Goal: Information Seeking & Learning: Check status

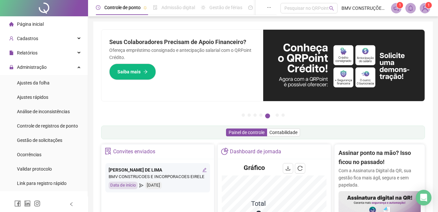
click at [44, 79] on div "Ajustes da folha" at bounding box center [33, 82] width 33 height 13
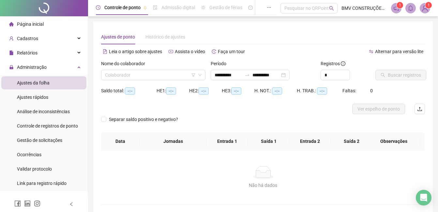
type input "**********"
click at [171, 72] on input "search" at bounding box center [150, 75] width 91 height 10
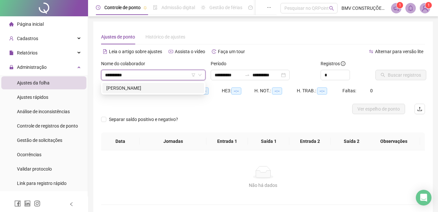
type input "**********"
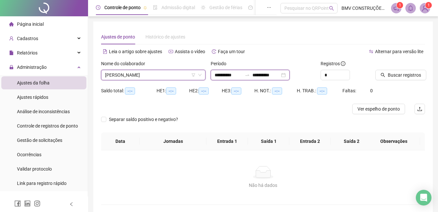
click at [223, 73] on input "**********" at bounding box center [228, 74] width 27 height 7
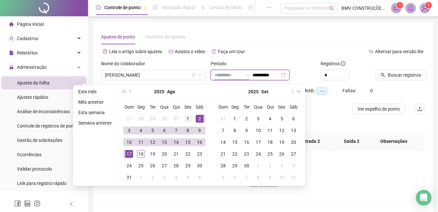
type input "**********"
click at [188, 117] on div "1" at bounding box center [188, 119] width 8 height 8
type input "**********"
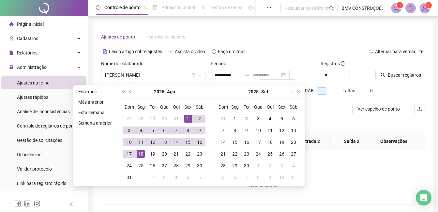
click at [141, 156] on div "18" at bounding box center [141, 154] width 8 height 8
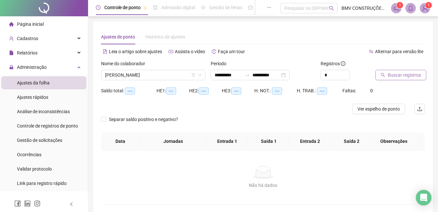
click at [405, 74] on span "Buscar registros" at bounding box center [404, 74] width 33 height 7
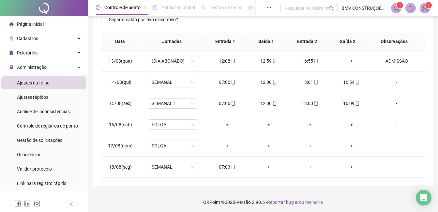
scroll to position [101, 0]
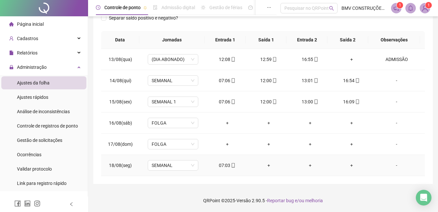
click at [224, 165] on div "07:03" at bounding box center [227, 165] width 31 height 7
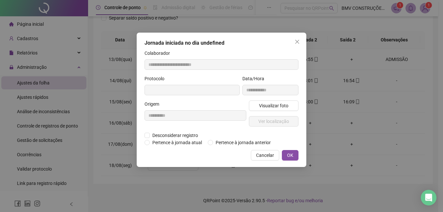
type input "**********"
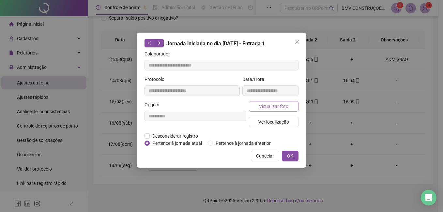
click at [267, 109] on span "Visualizar foto" at bounding box center [273, 106] width 29 height 7
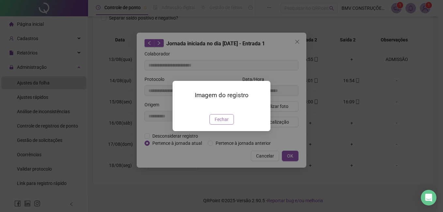
click at [215, 123] on span "Fechar" at bounding box center [222, 119] width 14 height 7
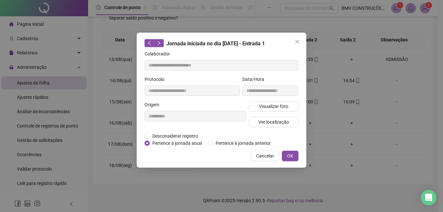
click at [257, 159] on span "Cancelar" at bounding box center [265, 155] width 18 height 7
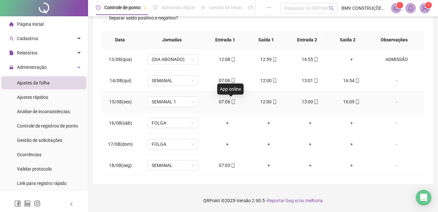
click at [231, 103] on icon "mobile" at bounding box center [233, 102] width 5 height 5
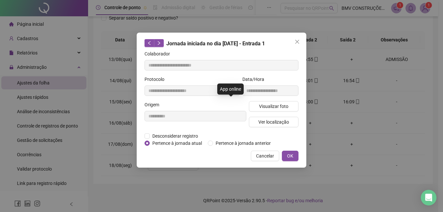
type input "**********"
click at [271, 103] on span "Visualizar foto" at bounding box center [273, 106] width 29 height 7
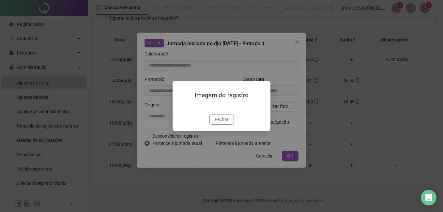
click at [227, 125] on button "Fechar" at bounding box center [221, 119] width 24 height 10
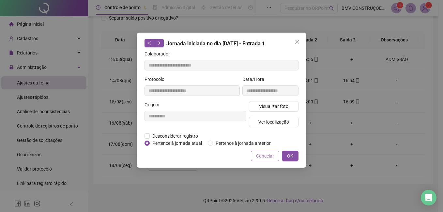
click at [256, 161] on button "Cancelar" at bounding box center [265, 156] width 28 height 10
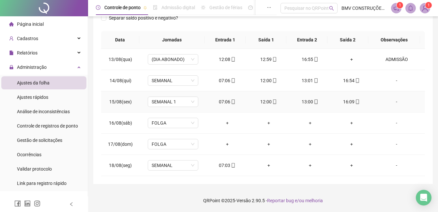
click at [262, 100] on div "12:00" at bounding box center [268, 101] width 31 height 7
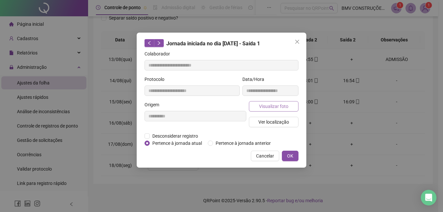
click at [263, 107] on span "Visualizar foto" at bounding box center [273, 106] width 29 height 7
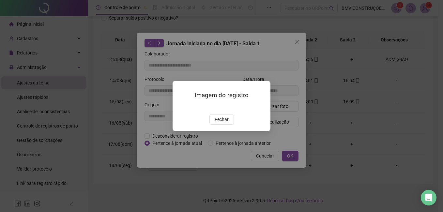
drag, startPoint x: 225, startPoint y: 156, endPoint x: 254, endPoint y: 156, distance: 28.7
click at [227, 123] on span "Fechar" at bounding box center [222, 119] width 14 height 7
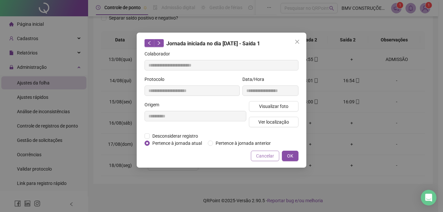
click at [262, 156] on span "Cancelar" at bounding box center [265, 155] width 18 height 7
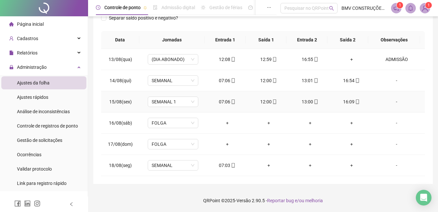
click at [309, 100] on div "13:00" at bounding box center [310, 101] width 31 height 7
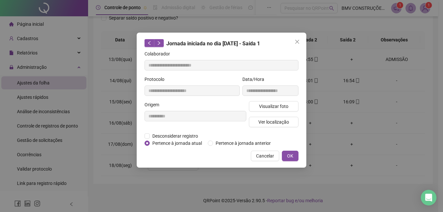
type input "**********"
click at [279, 103] on span "Visualizar foto" at bounding box center [273, 106] width 29 height 7
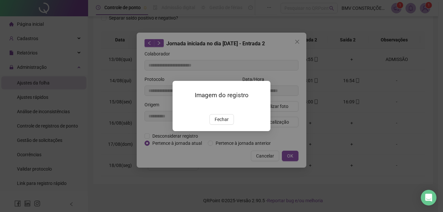
click at [233, 125] on div "Fechar" at bounding box center [221, 119] width 82 height 10
click at [224, 123] on span "Fechar" at bounding box center [222, 119] width 14 height 7
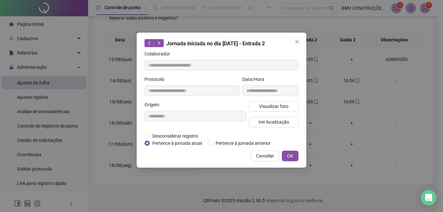
drag, startPoint x: 262, startPoint y: 158, endPoint x: 281, endPoint y: 143, distance: 23.9
click at [262, 158] on span "Cancelar" at bounding box center [265, 155] width 18 height 7
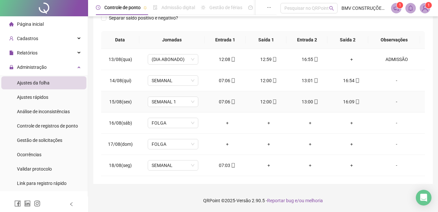
click at [344, 103] on div "16:09" at bounding box center [351, 101] width 31 height 7
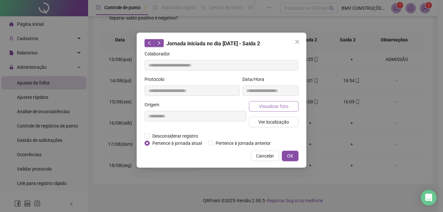
click at [286, 109] on span "Visualizar foto" at bounding box center [273, 106] width 29 height 7
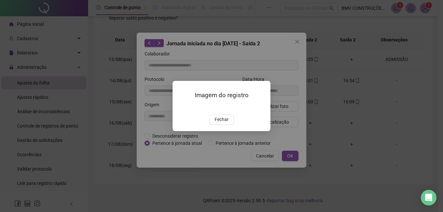
click at [224, 125] on button "Fechar" at bounding box center [221, 119] width 24 height 10
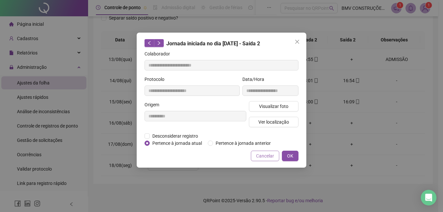
click at [260, 160] on button "Cancelar" at bounding box center [265, 156] width 28 height 10
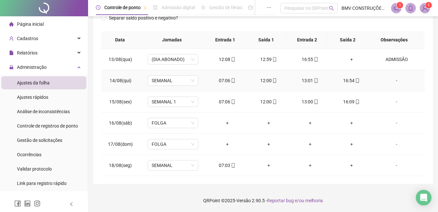
click at [341, 81] on div "16:54" at bounding box center [351, 80] width 31 height 7
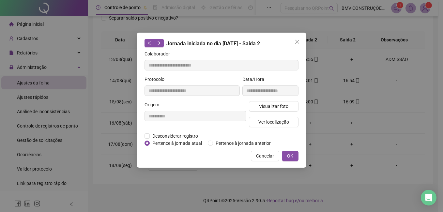
type input "**********"
click at [285, 111] on button "Visualizar foto" at bounding box center [274, 106] width 50 height 10
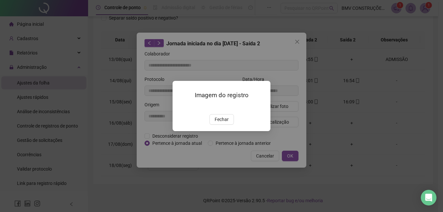
click at [222, 123] on span "Fechar" at bounding box center [222, 119] width 14 height 7
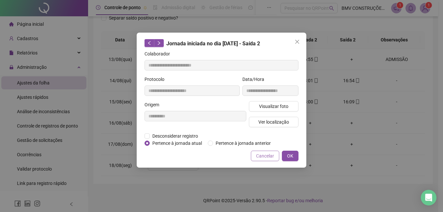
click at [260, 158] on span "Cancelar" at bounding box center [265, 155] width 18 height 7
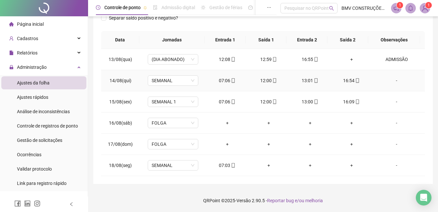
click at [306, 81] on div "13:01" at bounding box center [310, 80] width 31 height 7
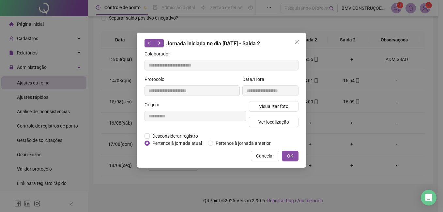
type input "**********"
click at [282, 107] on span "Visualizar foto" at bounding box center [273, 106] width 29 height 7
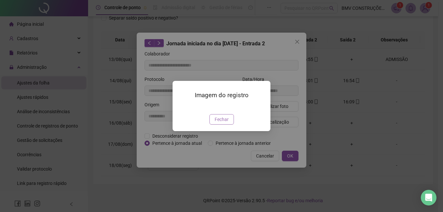
click at [221, 123] on span "Fechar" at bounding box center [222, 119] width 14 height 7
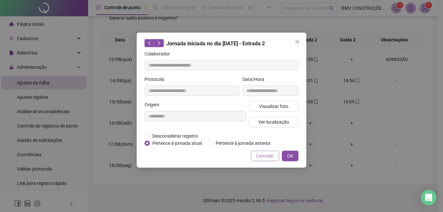
click at [262, 157] on span "Cancelar" at bounding box center [265, 155] width 18 height 7
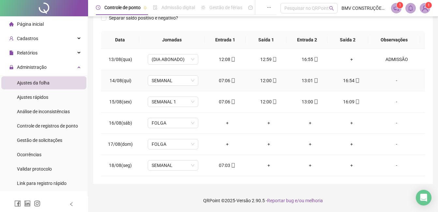
click at [263, 79] on div "12:00" at bounding box center [268, 80] width 31 height 7
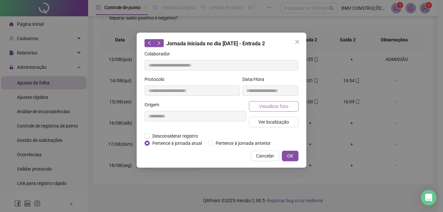
type input "**********"
click at [263, 108] on span "Visualizar foto" at bounding box center [273, 106] width 29 height 7
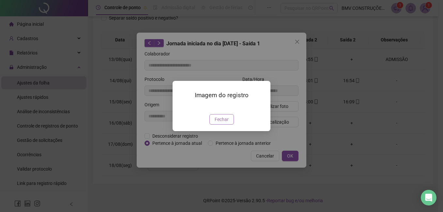
click at [219, 123] on span "Fechar" at bounding box center [222, 119] width 14 height 7
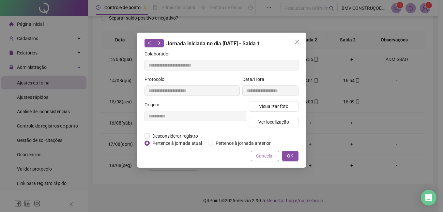
click at [254, 155] on button "Cancelar" at bounding box center [265, 156] width 28 height 10
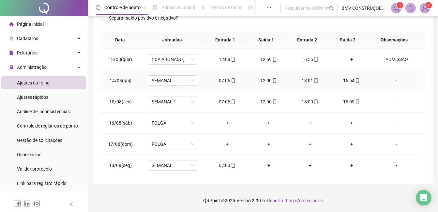
click at [226, 84] on div "07:06" at bounding box center [227, 80] width 31 height 7
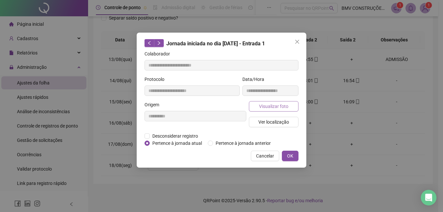
click at [272, 108] on span "Visualizar foto" at bounding box center [273, 106] width 29 height 7
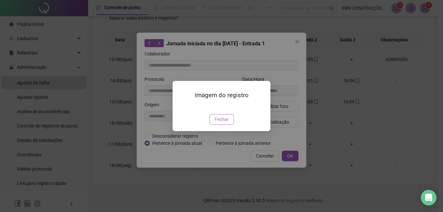
click at [218, 123] on span "Fechar" at bounding box center [222, 119] width 14 height 7
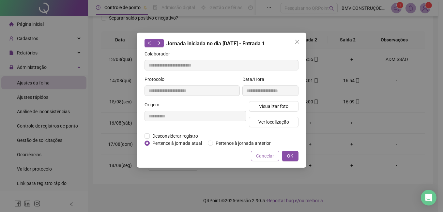
click at [264, 160] on button "Cancelar" at bounding box center [265, 156] width 28 height 10
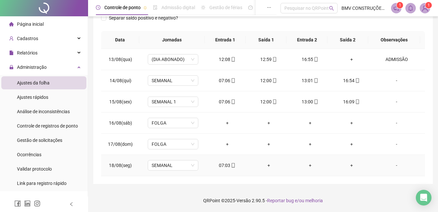
click at [227, 165] on div "07:03" at bounding box center [227, 165] width 31 height 7
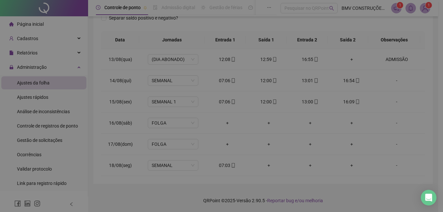
type input "**********"
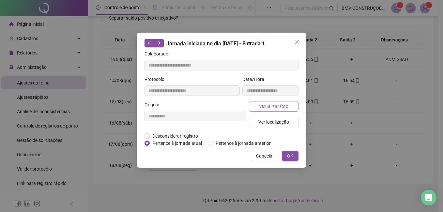
click at [271, 106] on span "Visualizar foto" at bounding box center [273, 106] width 29 height 7
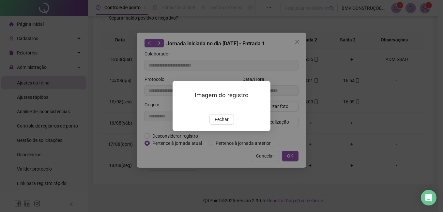
click at [180, 107] on img at bounding box center [180, 107] width 0 height 0
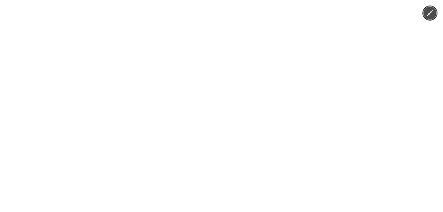
click at [213, 133] on img at bounding box center [222, 106] width 98 height 212
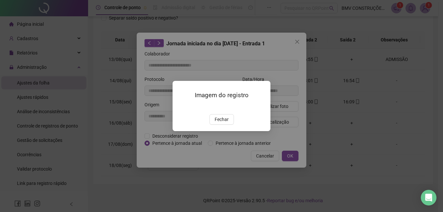
click at [180, 107] on img at bounding box center [180, 107] width 0 height 0
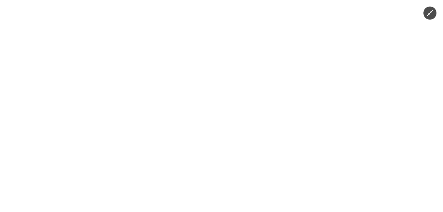
click at [215, 113] on img at bounding box center [222, 106] width 98 height 212
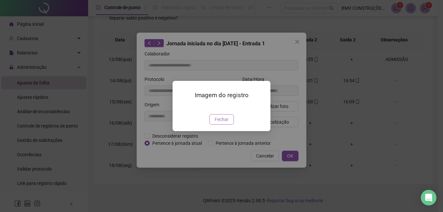
click at [227, 123] on span "Fechar" at bounding box center [222, 119] width 14 height 7
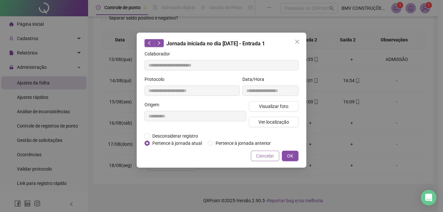
click at [266, 157] on span "Cancelar" at bounding box center [265, 155] width 18 height 7
